Goal: Check status: Check status

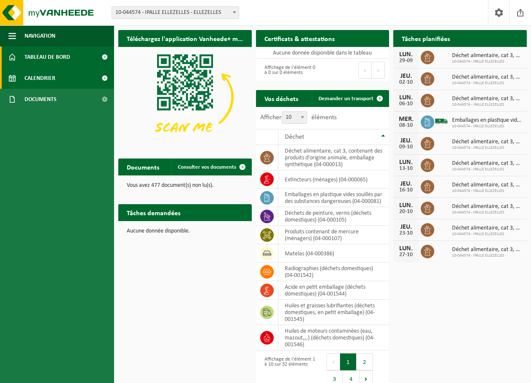
click at [70, 80] on link "Calendrier" at bounding box center [57, 78] width 114 height 21
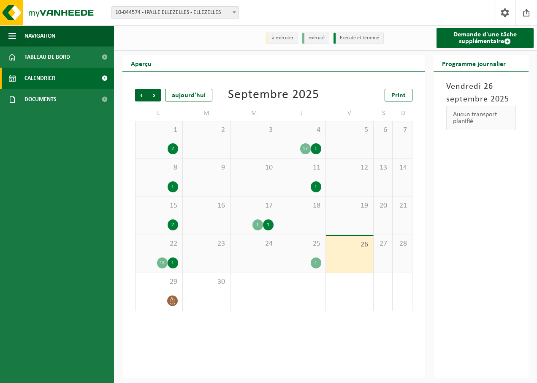
click at [318, 266] on div "1" at bounding box center [316, 262] width 11 height 11
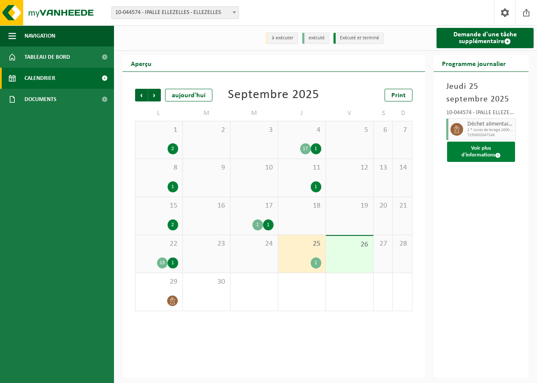
click at [456, 160] on button "Voir plus d'informations" at bounding box center [481, 151] width 68 height 20
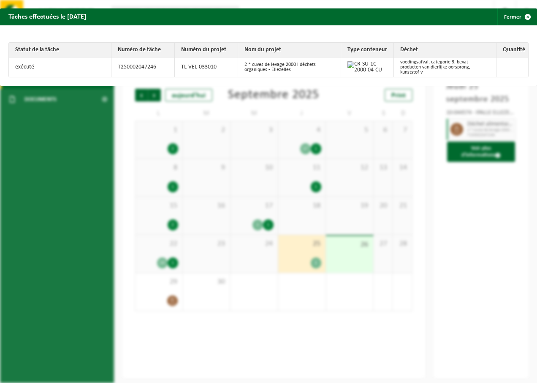
click at [424, 160] on div "Tâches effectuées le 2025-09-25 Fermer Statut de la tâche Numéro de tâche Numér…" at bounding box center [268, 191] width 537 height 383
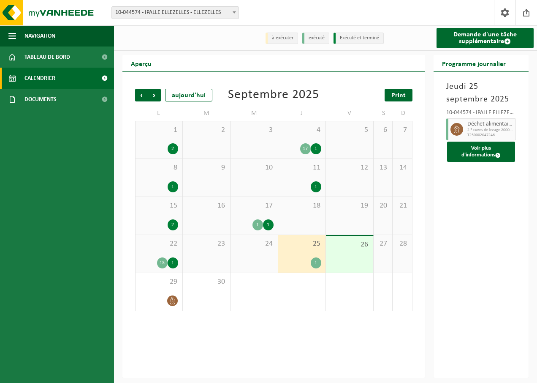
click at [399, 91] on link "Print" at bounding box center [399, 95] width 28 height 13
click at [173, 266] on div "1" at bounding box center [173, 262] width 11 height 11
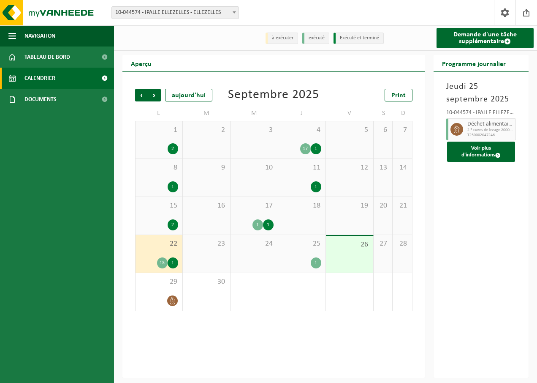
drag, startPoint x: 173, startPoint y: 266, endPoint x: 241, endPoint y: 266, distance: 68.4
click at [241, 266] on div "24" at bounding box center [254, 254] width 47 height 38
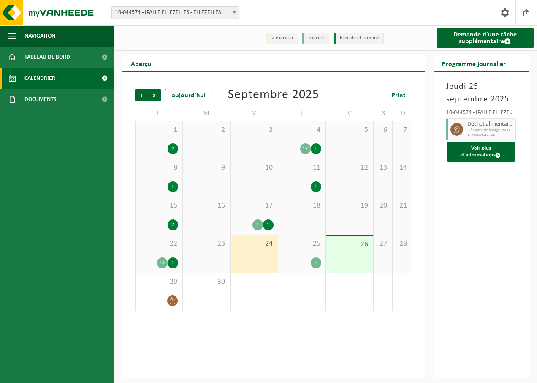
click at [288, 254] on div "25 1" at bounding box center [301, 254] width 47 height 38
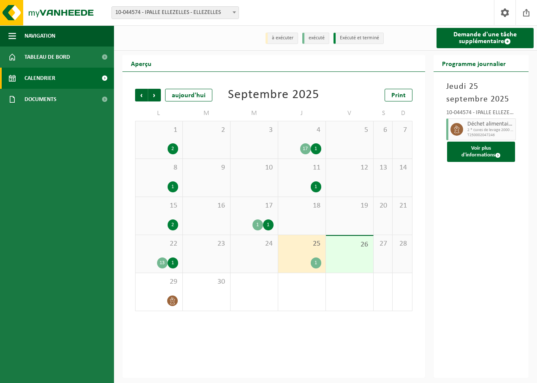
click at [392, 263] on div "27" at bounding box center [383, 254] width 19 height 38
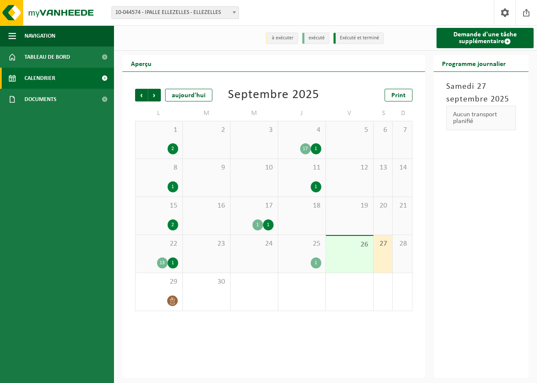
click at [398, 262] on div "28" at bounding box center [402, 254] width 19 height 38
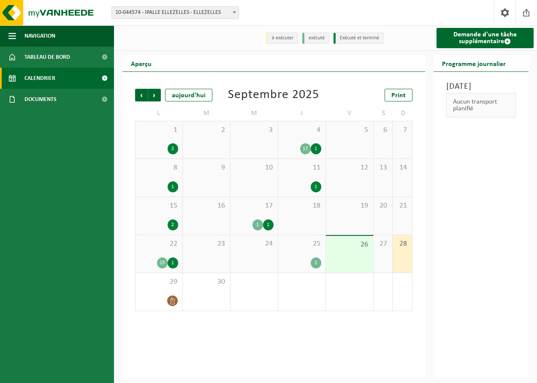
click at [311, 266] on div "1" at bounding box center [302, 262] width 39 height 11
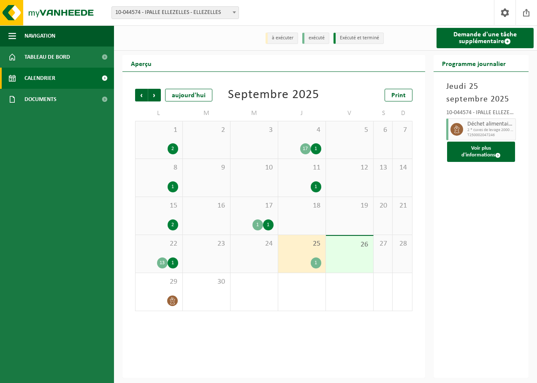
click at [400, 245] on span "28" at bounding box center [402, 243] width 11 height 9
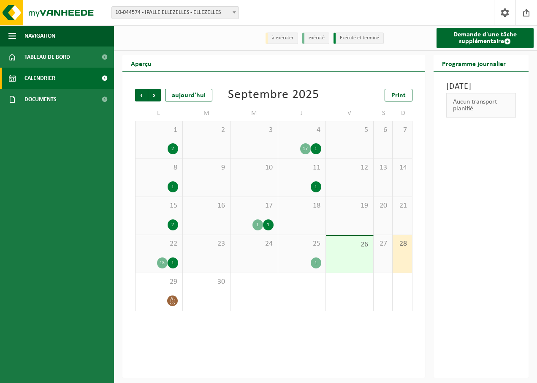
click at [386, 257] on div "27" at bounding box center [383, 254] width 19 height 38
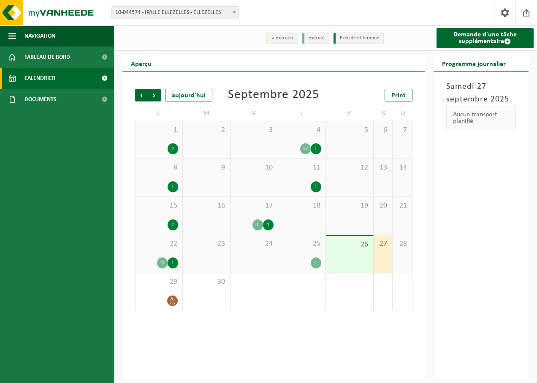
click at [315, 270] on div "25 1" at bounding box center [301, 254] width 47 height 38
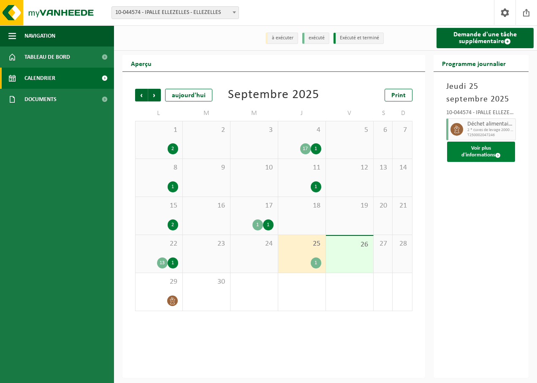
click at [470, 154] on button "Voir plus d'informations" at bounding box center [481, 151] width 68 height 20
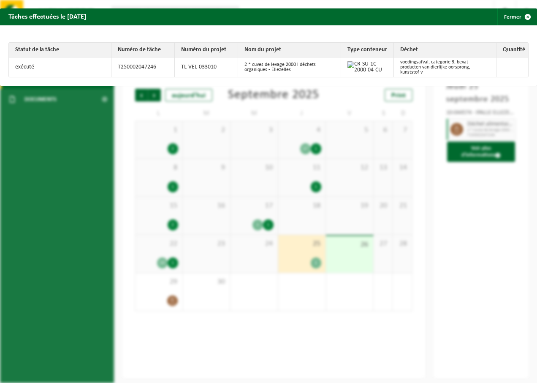
click at [311, 146] on div "Tâches effectuées le 2025-09-25 Fermer Statut de la tâche Numéro de tâche Numér…" at bounding box center [268, 191] width 537 height 383
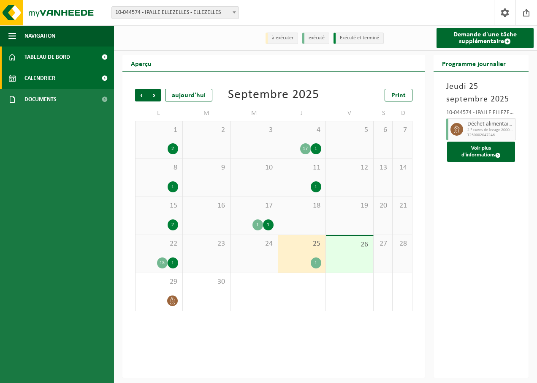
click at [55, 57] on span "Tableau de bord" at bounding box center [47, 56] width 46 height 21
